Goal: Browse casually: Explore the website without a specific task or goal

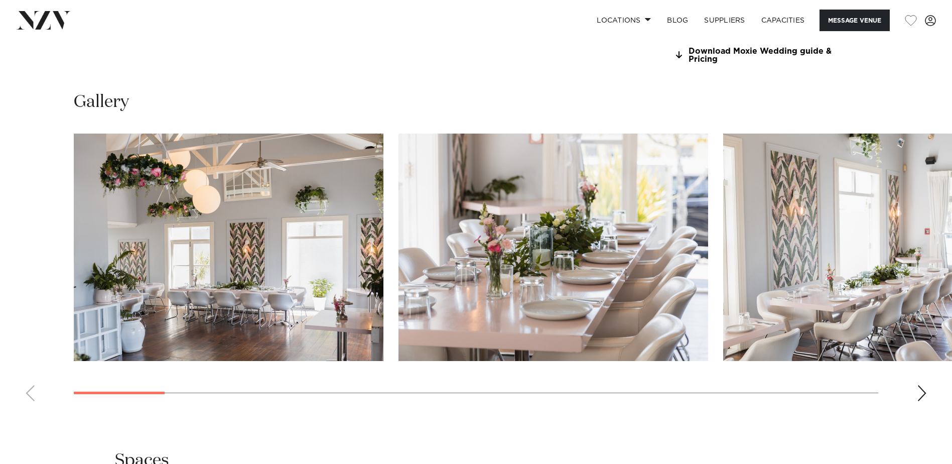
scroll to position [954, 0]
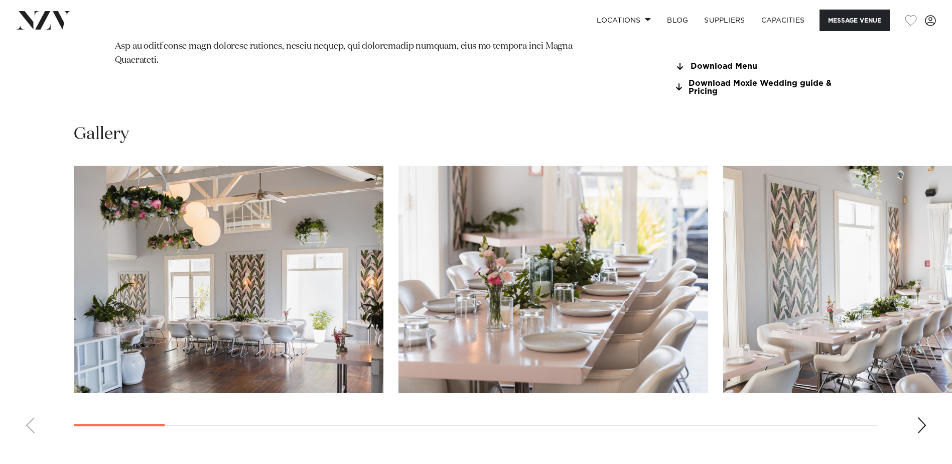
click at [921, 425] on div "Next slide" at bounding box center [922, 425] width 10 height 16
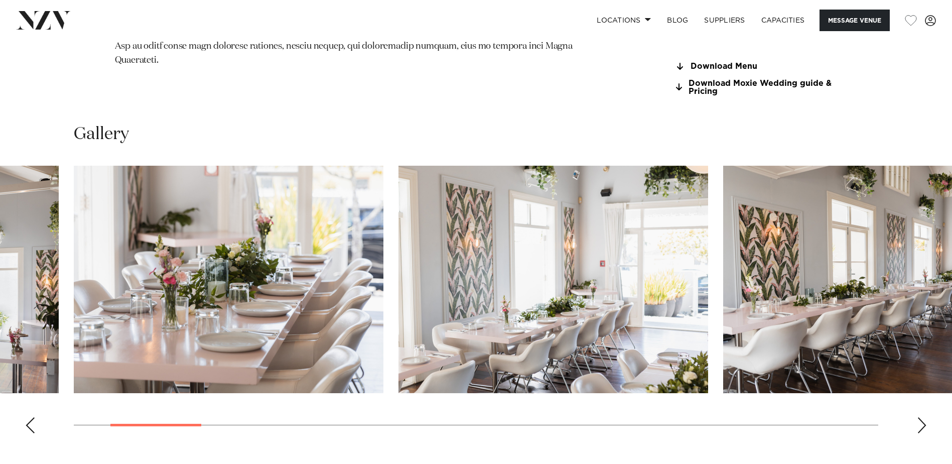
click at [921, 424] on div "Next slide" at bounding box center [922, 425] width 10 height 16
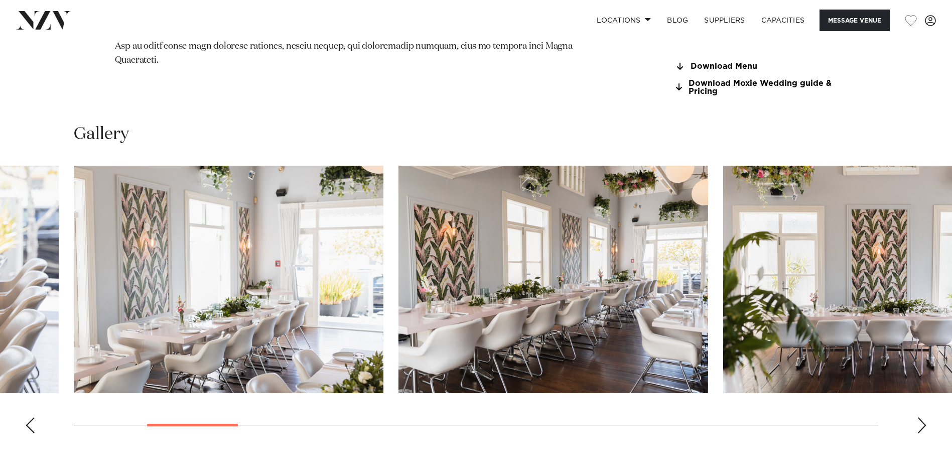
click at [921, 424] on div "Next slide" at bounding box center [922, 425] width 10 height 16
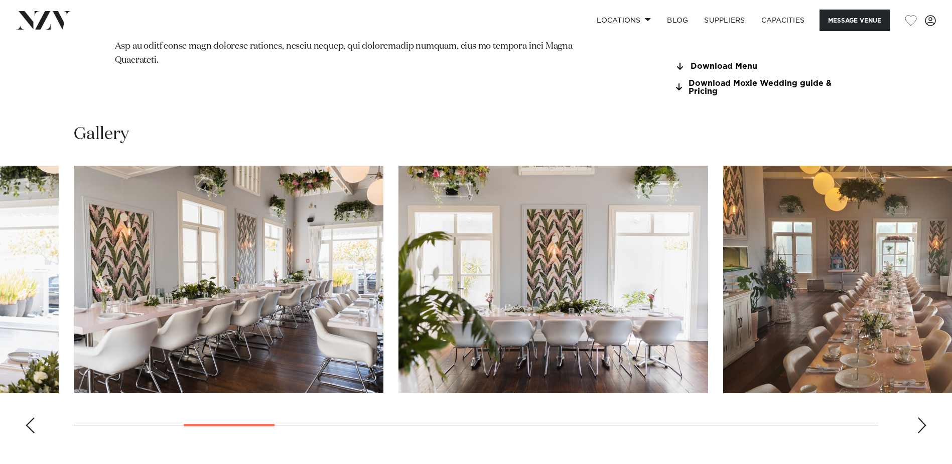
click at [920, 424] on div "Next slide" at bounding box center [922, 425] width 10 height 16
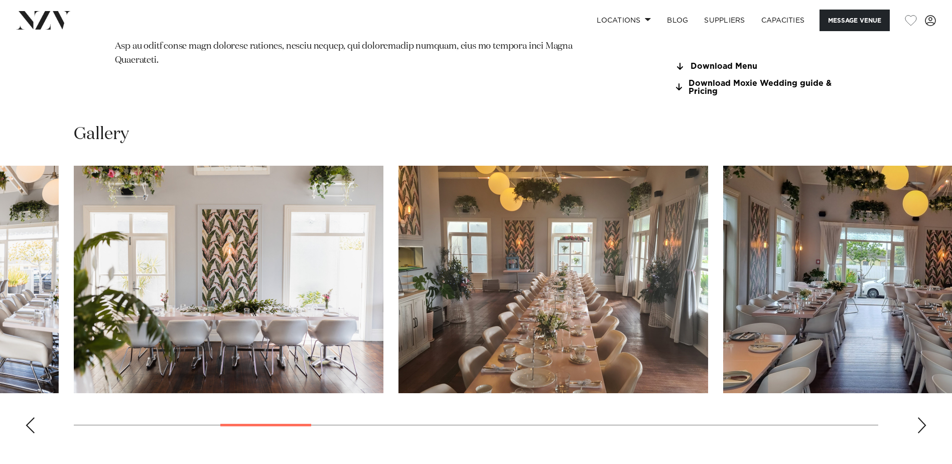
click at [920, 424] on div "Next slide" at bounding box center [922, 425] width 10 height 16
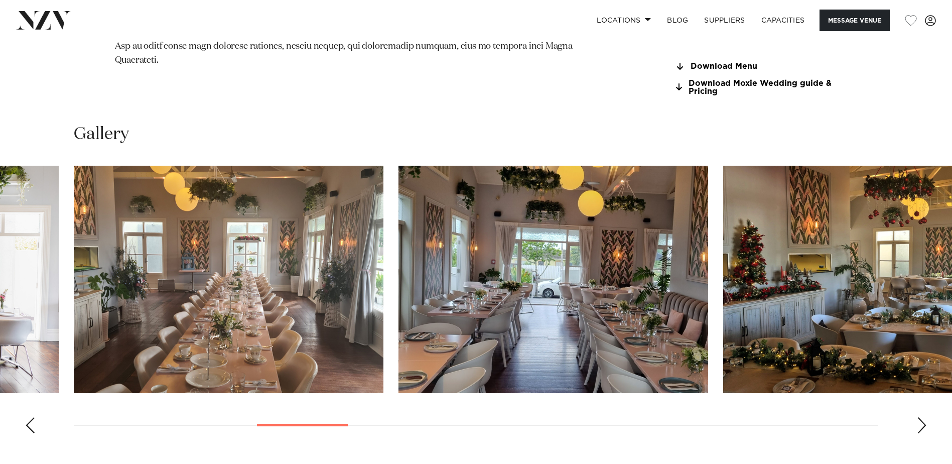
click at [920, 424] on div "Next slide" at bounding box center [922, 425] width 10 height 16
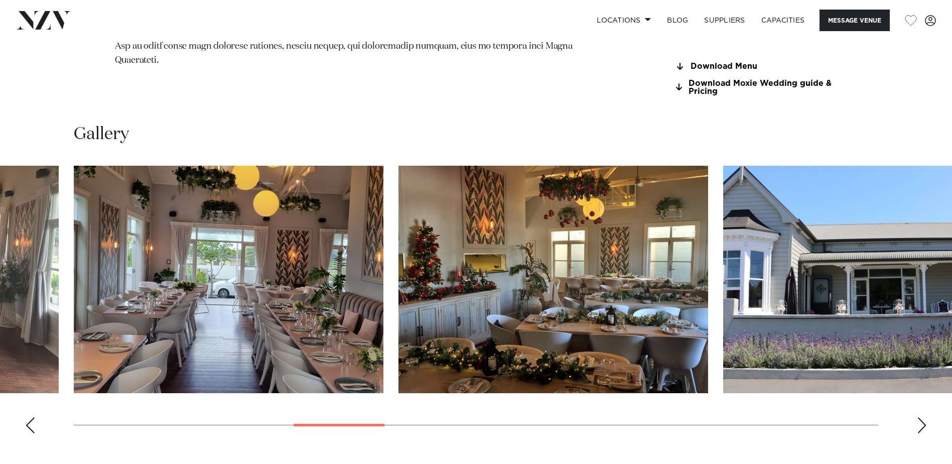
click at [922, 425] on div "Next slide" at bounding box center [922, 425] width 10 height 16
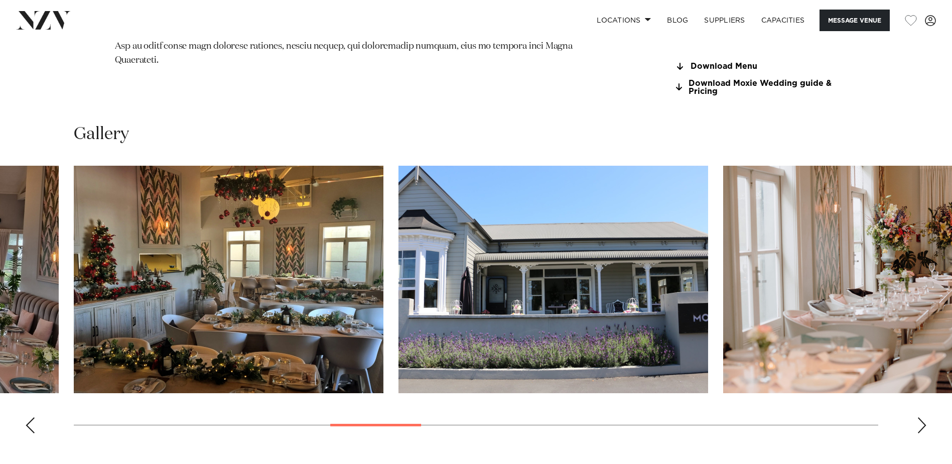
click at [924, 425] on div "Next slide" at bounding box center [922, 425] width 10 height 16
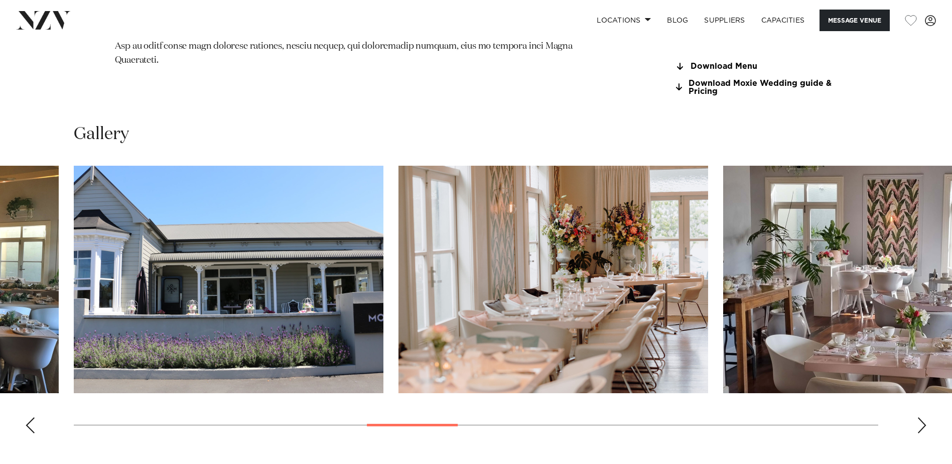
click at [925, 425] on div "Next slide" at bounding box center [922, 425] width 10 height 16
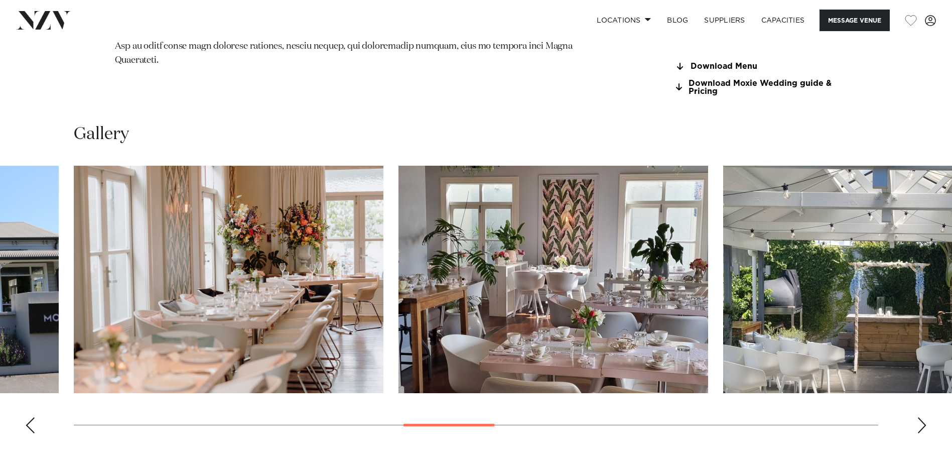
click at [925, 425] on div "Next slide" at bounding box center [922, 425] width 10 height 16
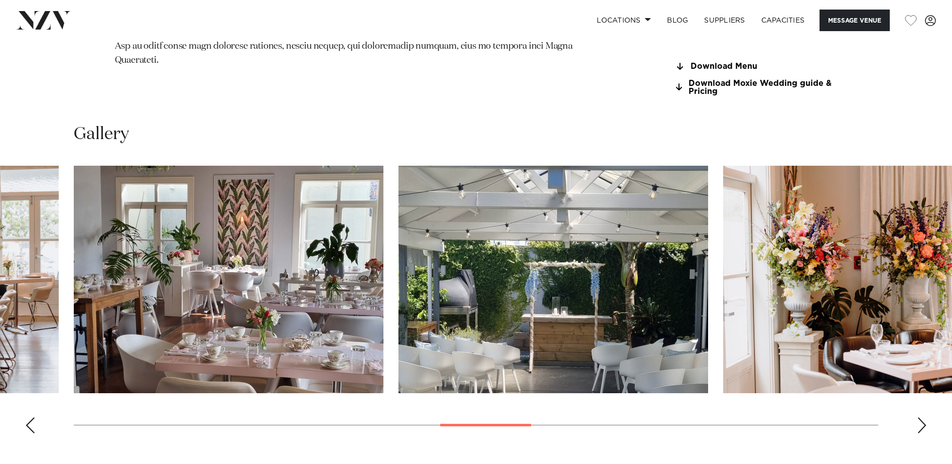
click at [942, 429] on swiper-container at bounding box center [476, 304] width 952 height 276
click at [918, 425] on div "Next slide" at bounding box center [922, 425] width 10 height 16
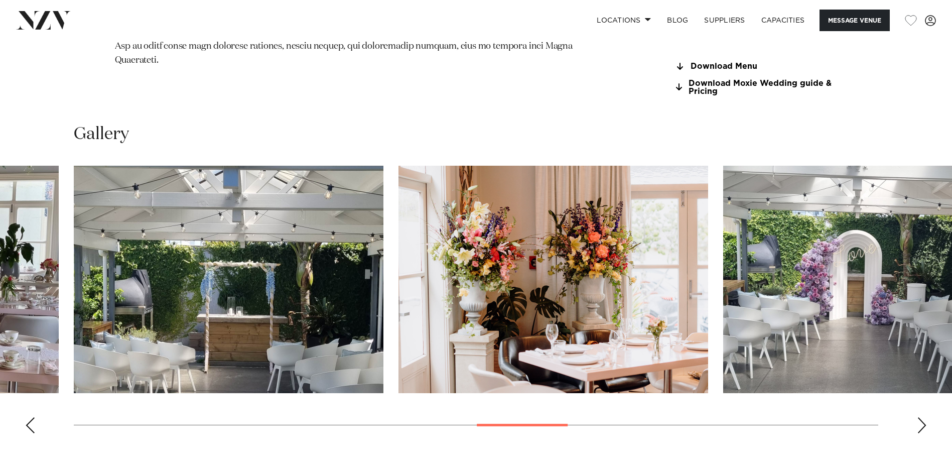
click at [918, 425] on div "Next slide" at bounding box center [922, 425] width 10 height 16
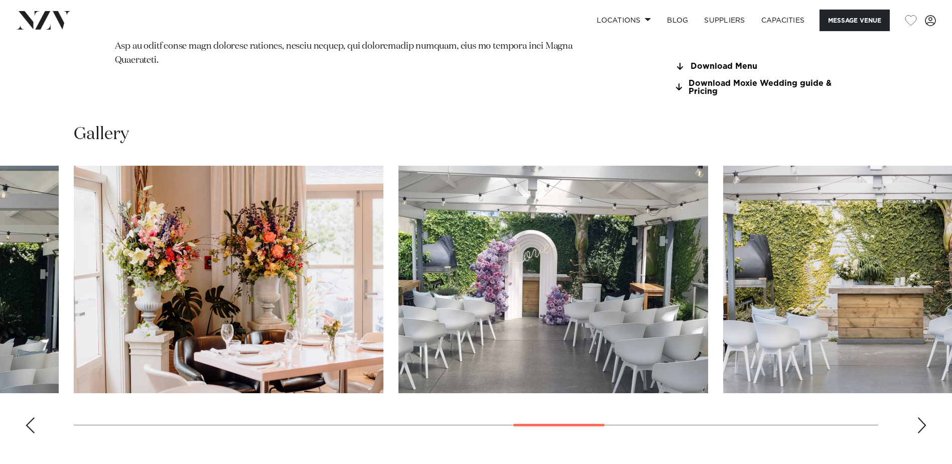
click at [918, 425] on div "Next slide" at bounding box center [922, 425] width 10 height 16
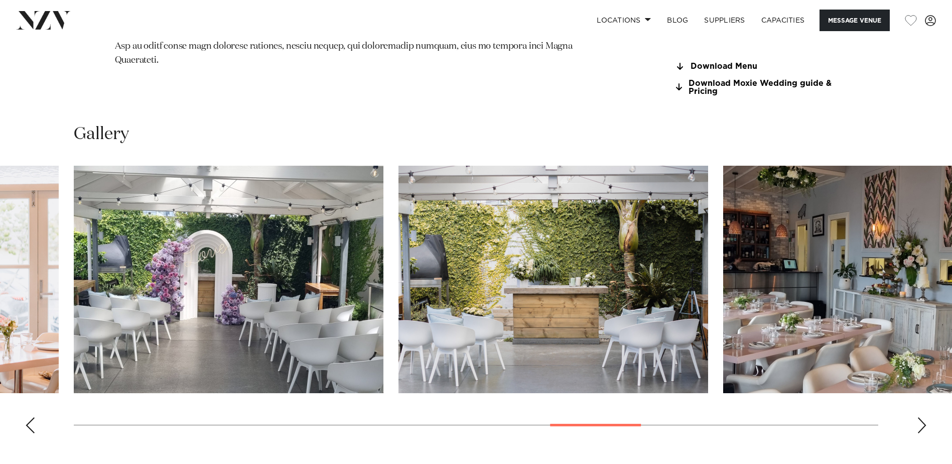
click at [929, 424] on swiper-container at bounding box center [476, 304] width 952 height 276
click at [923, 427] on div "Next slide" at bounding box center [922, 425] width 10 height 16
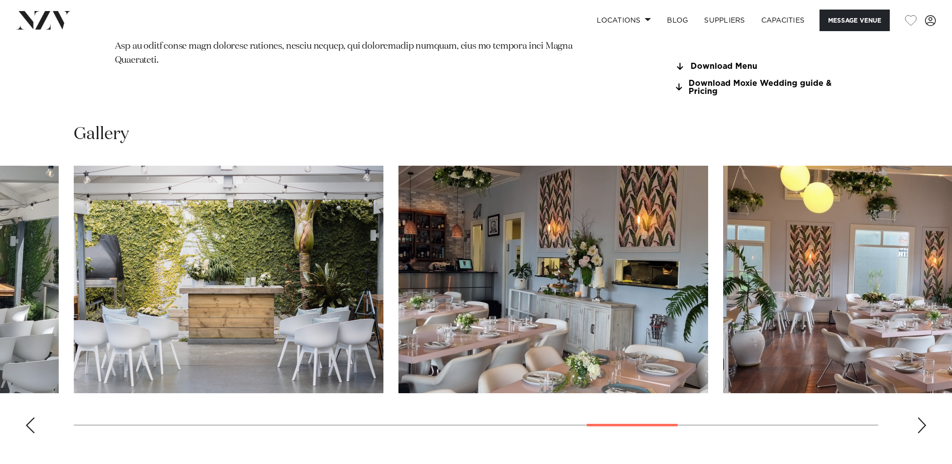
click at [925, 426] on div "Next slide" at bounding box center [922, 425] width 10 height 16
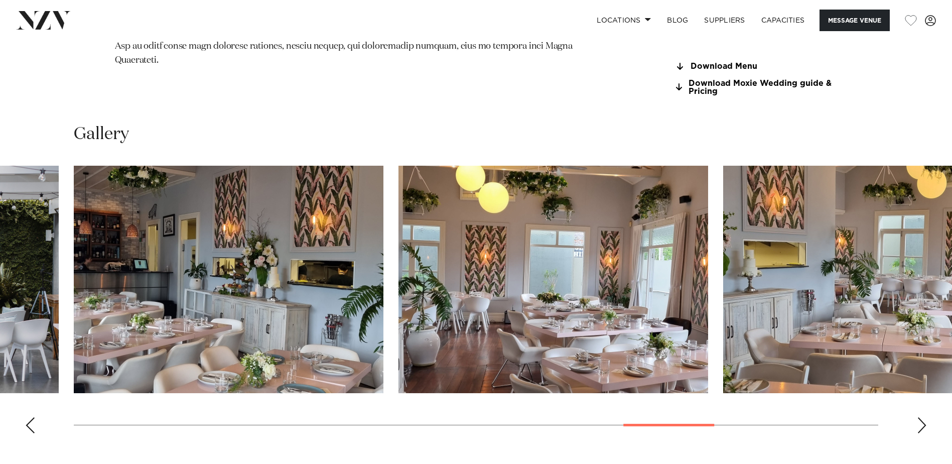
click at [928, 426] on swiper-container at bounding box center [476, 304] width 952 height 276
click at [908, 427] on swiper-container at bounding box center [476, 304] width 952 height 276
click at [915, 423] on swiper-container at bounding box center [476, 304] width 952 height 276
click at [926, 424] on div "Next slide" at bounding box center [922, 425] width 10 height 16
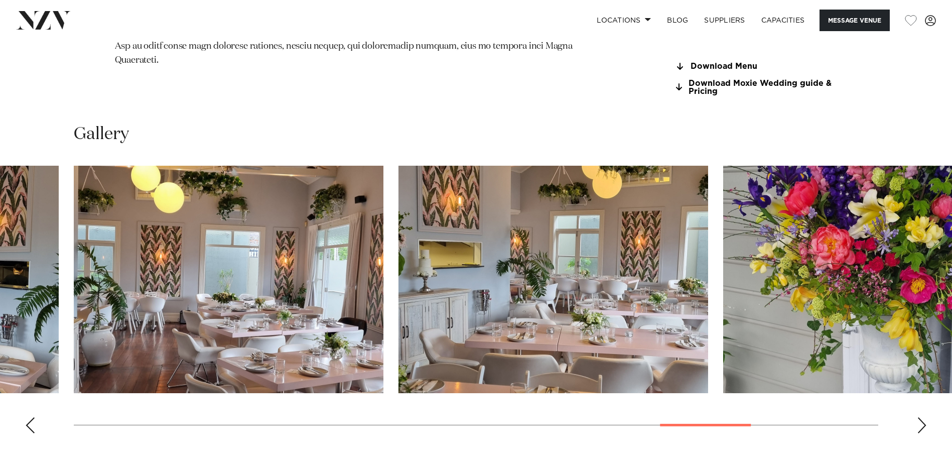
click at [922, 425] on div "Next slide" at bounding box center [922, 425] width 10 height 16
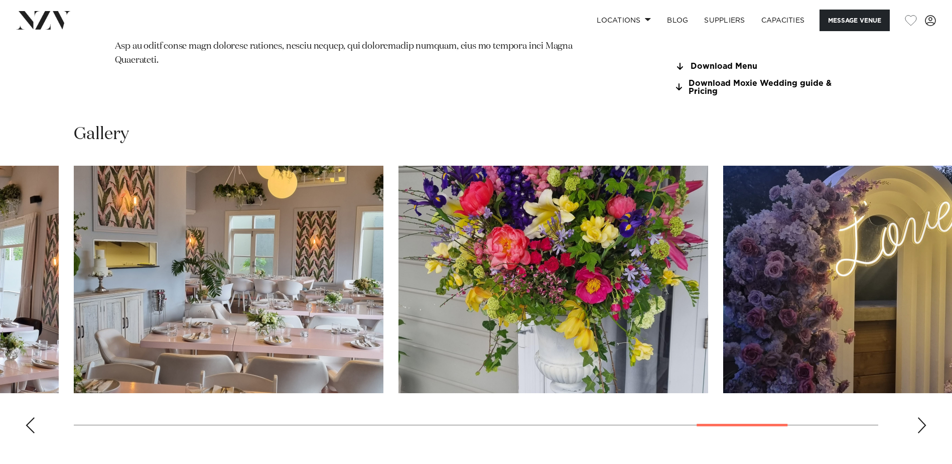
click at [922, 425] on div "Next slide" at bounding box center [922, 425] width 10 height 16
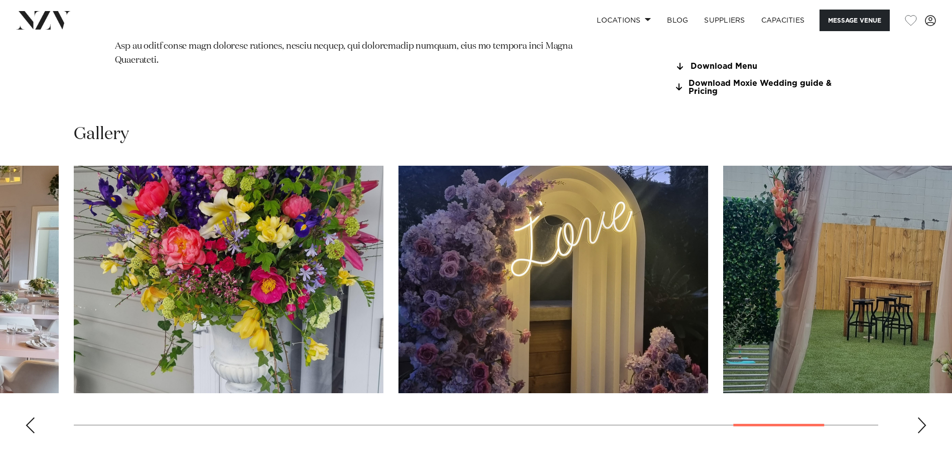
click at [922, 425] on div "Next slide" at bounding box center [922, 425] width 10 height 16
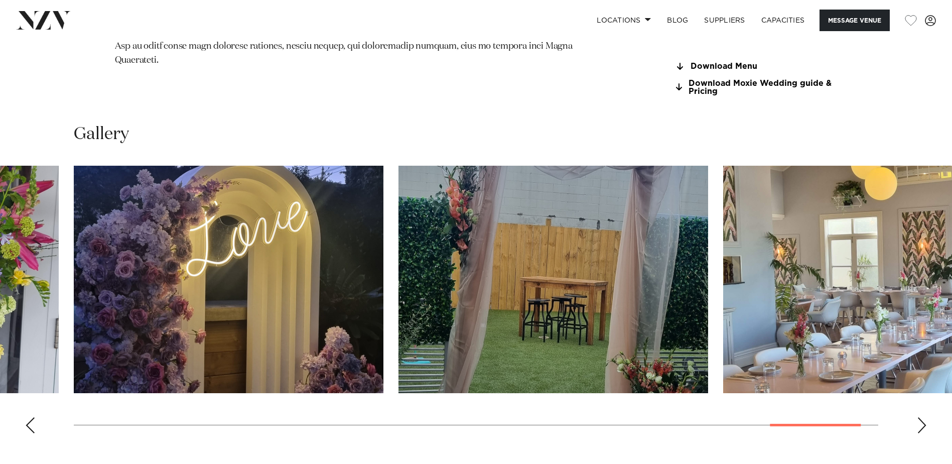
click at [922, 425] on div "Next slide" at bounding box center [922, 425] width 10 height 16
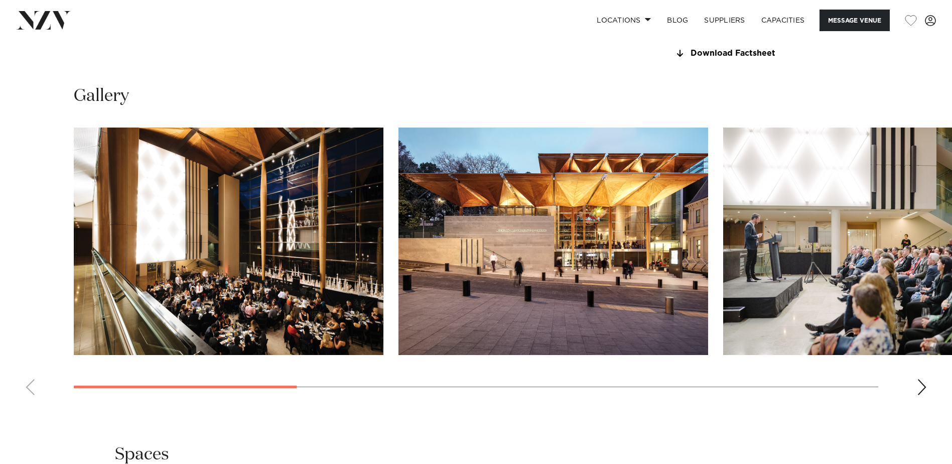
scroll to position [1004, 0]
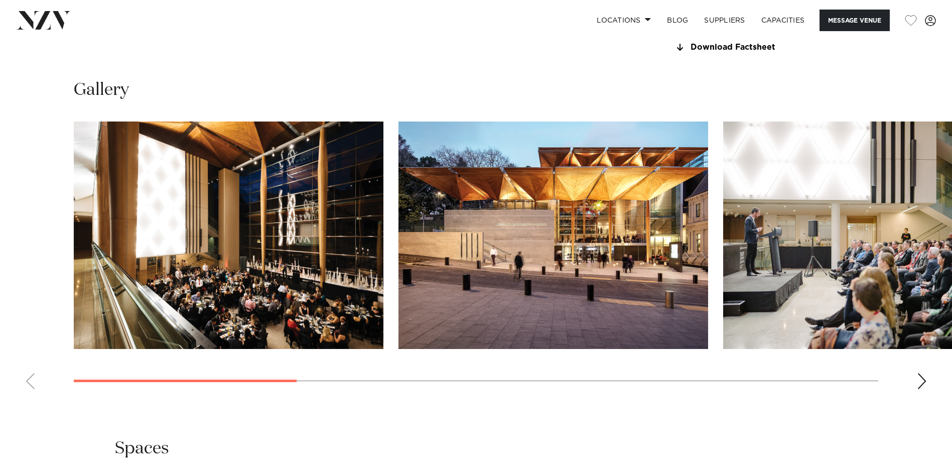
click at [914, 397] on swiper-container at bounding box center [476, 259] width 952 height 276
click at [925, 389] on div "Next slide" at bounding box center [922, 381] width 10 height 16
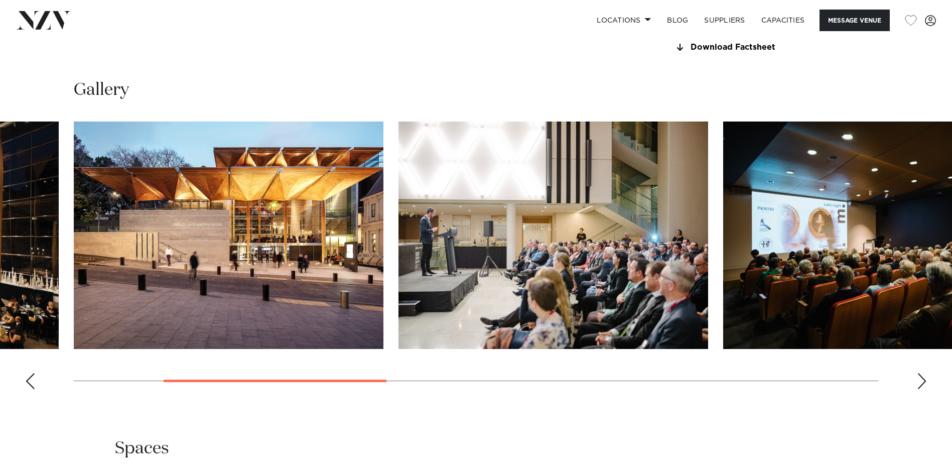
click at [924, 389] on div "Next slide" at bounding box center [922, 381] width 10 height 16
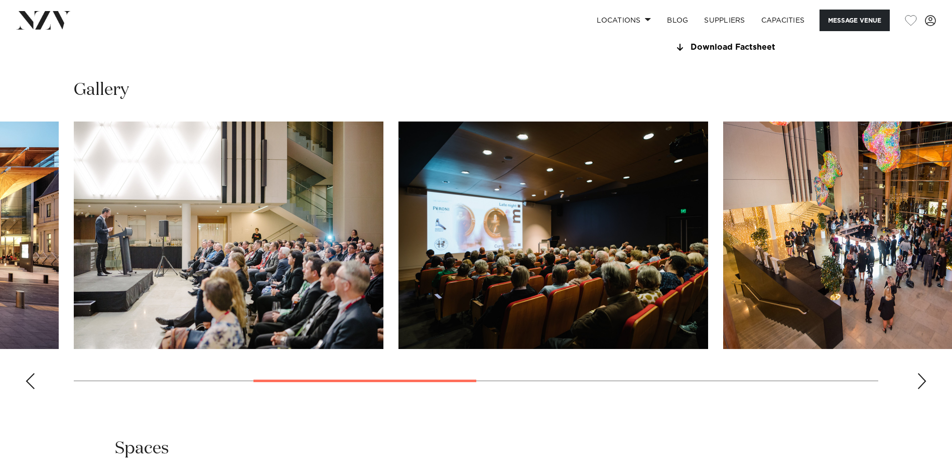
click at [924, 389] on div "Next slide" at bounding box center [922, 381] width 10 height 16
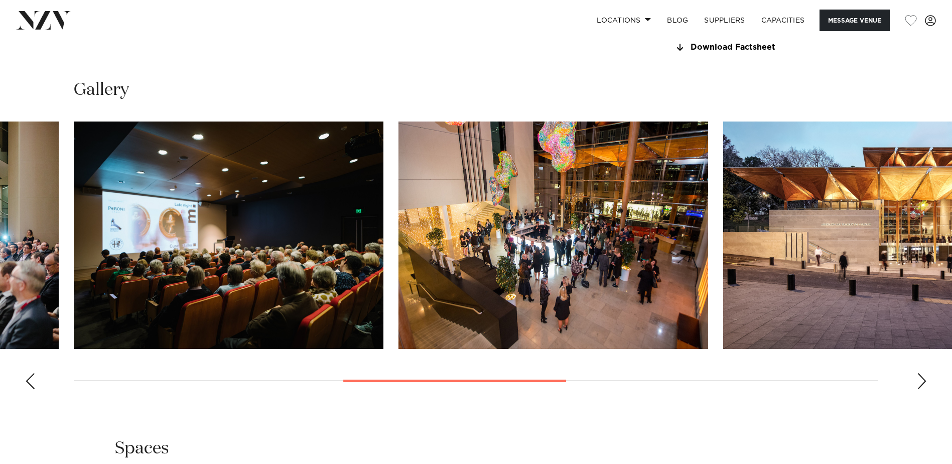
click at [924, 389] on div "Next slide" at bounding box center [922, 381] width 10 height 16
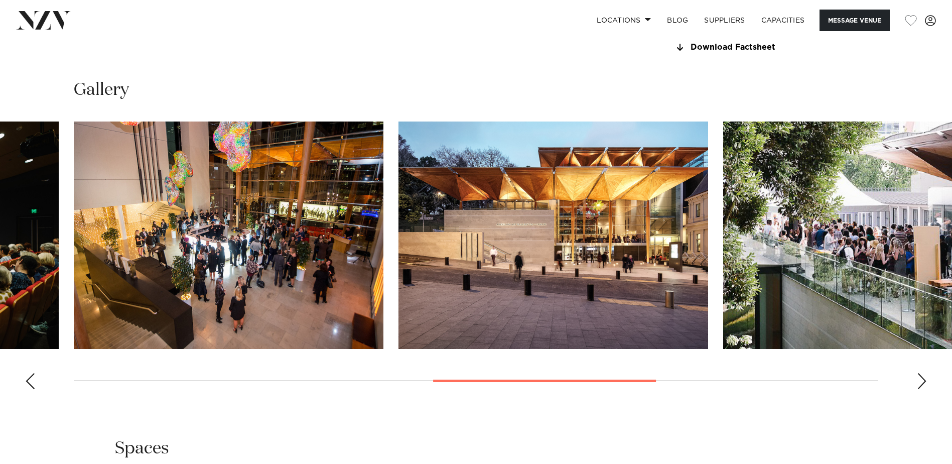
click at [919, 396] on swiper-container at bounding box center [476, 259] width 952 height 276
click at [918, 389] on div "Next slide" at bounding box center [922, 381] width 10 height 16
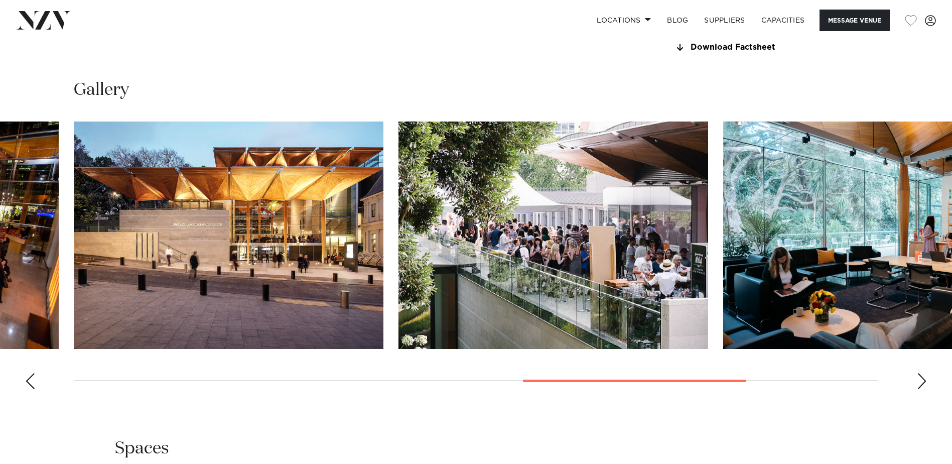
click at [918, 389] on div "Next slide" at bounding box center [922, 381] width 10 height 16
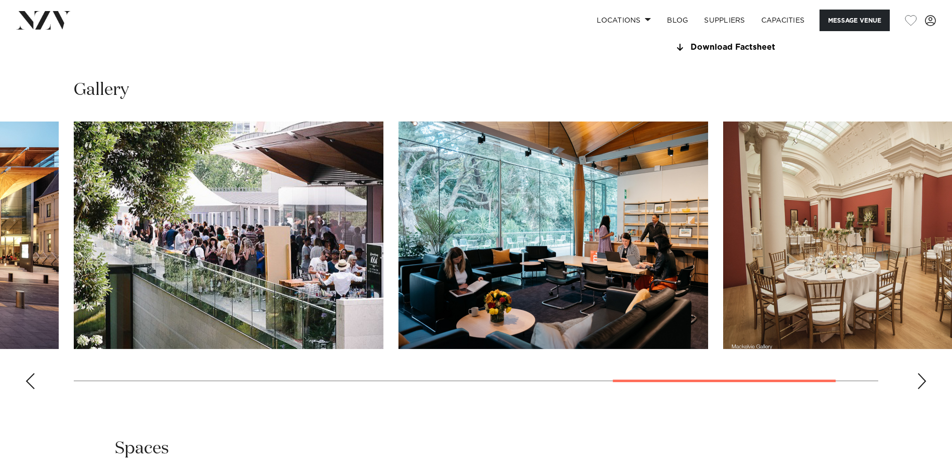
click at [919, 389] on div "Next slide" at bounding box center [922, 381] width 10 height 16
